Goal: Check status: Check status

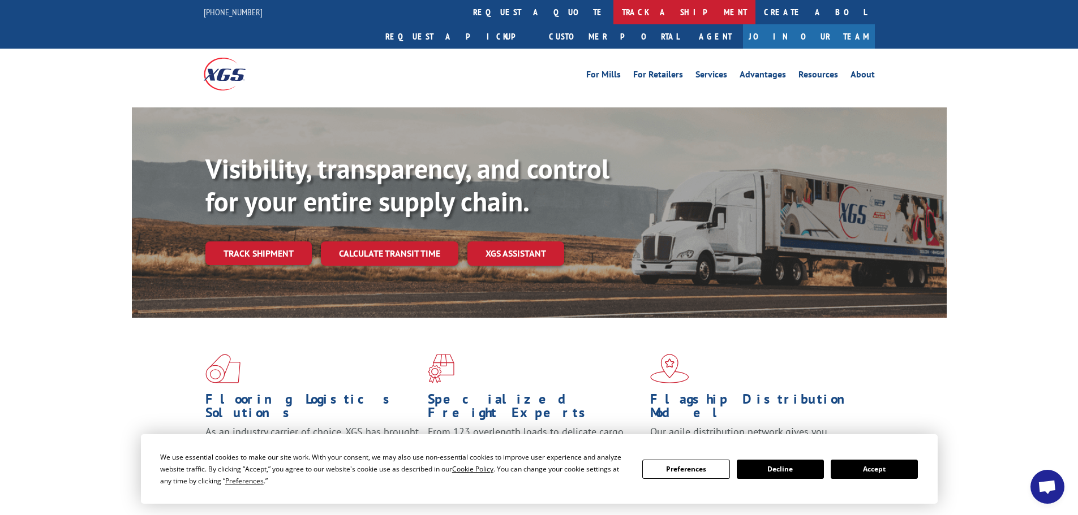
click at [613, 17] on link "track a shipment" at bounding box center [684, 12] width 142 height 24
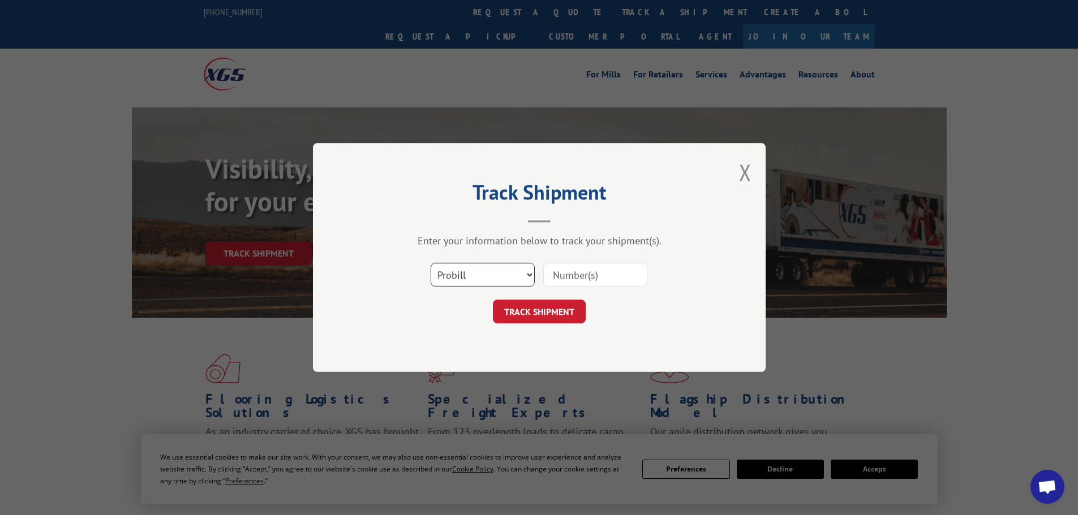
click at [496, 276] on select "Select category... Probill BOL PO" at bounding box center [483, 275] width 104 height 24
select select "bol"
click at [431, 263] on select "Select category... Probill BOL PO" at bounding box center [483, 275] width 104 height 24
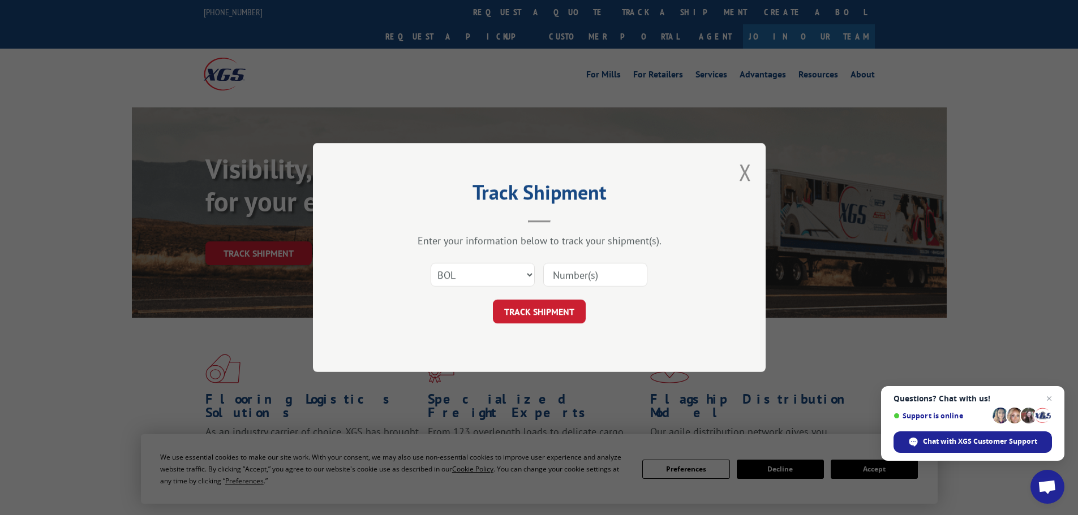
paste input "6010222"
type input "6010222"
click at [544, 317] on button "TRACK SHIPMENT" at bounding box center [539, 312] width 93 height 24
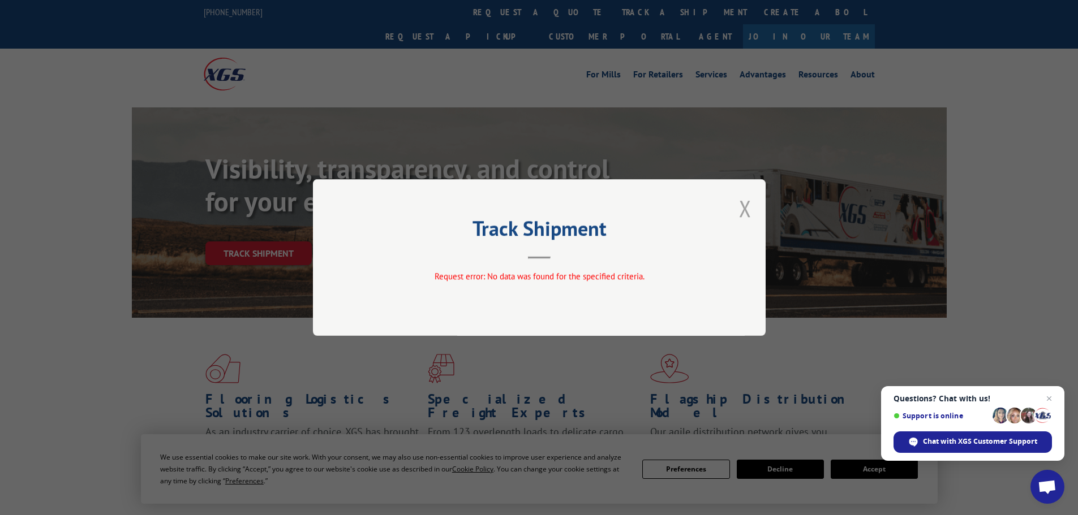
click at [741, 213] on button "Close modal" at bounding box center [745, 209] width 12 height 30
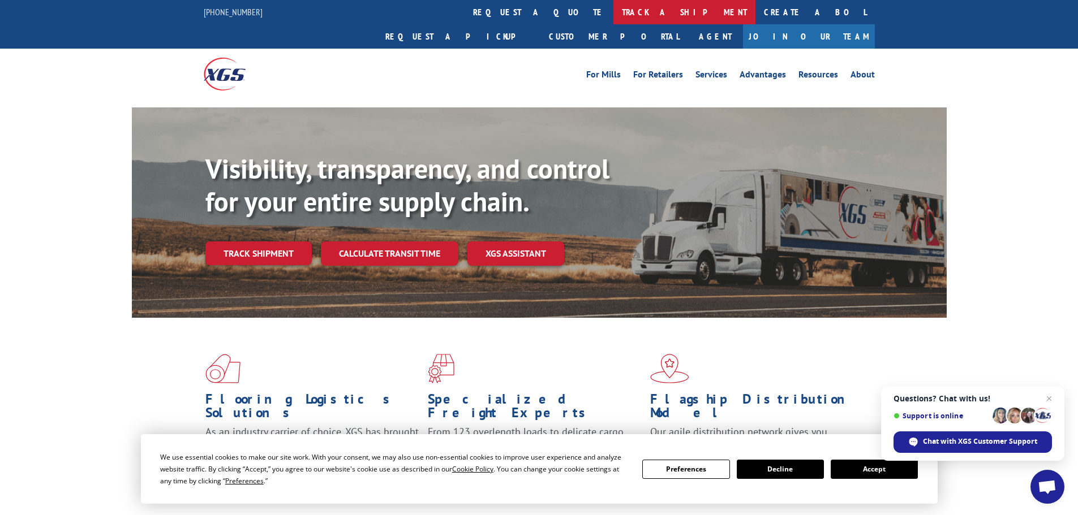
click at [613, 14] on link "track a shipment" at bounding box center [684, 12] width 142 height 24
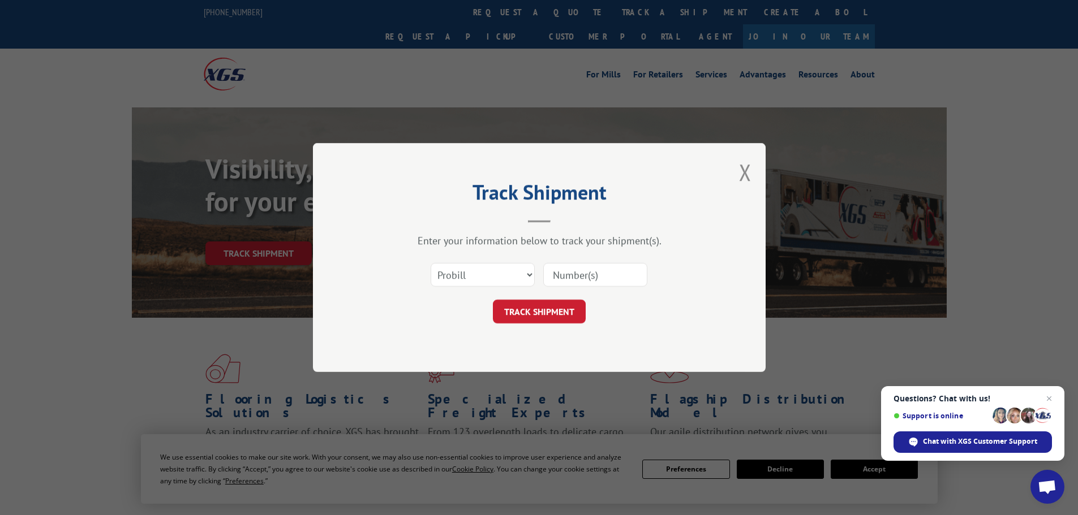
click at [566, 271] on input at bounding box center [595, 275] width 104 height 24
paste input "6010222"
type input "6010222"
click at [535, 311] on button "TRACK SHIPMENT" at bounding box center [539, 312] width 93 height 24
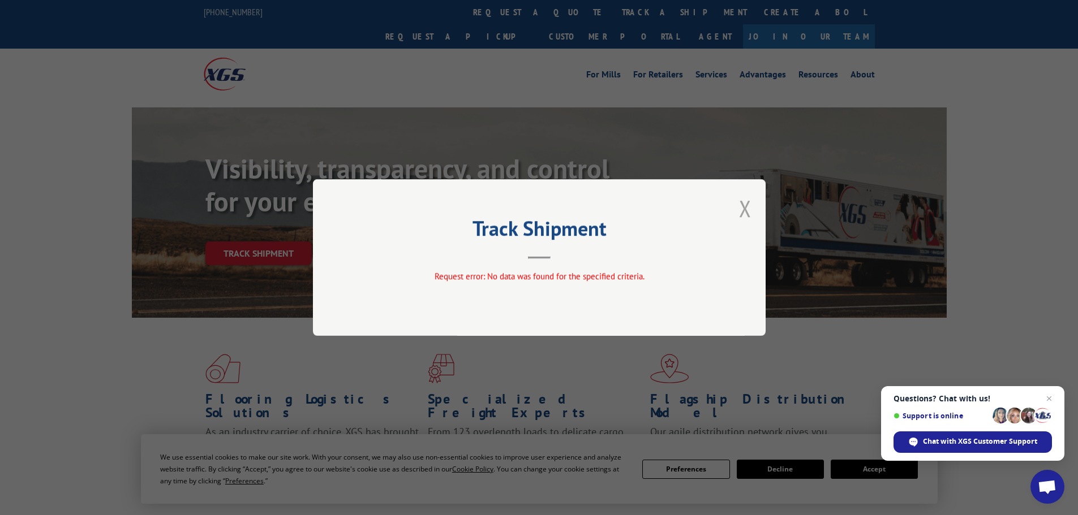
click at [748, 207] on button "Close modal" at bounding box center [745, 209] width 12 height 30
